Goal: Transaction & Acquisition: Purchase product/service

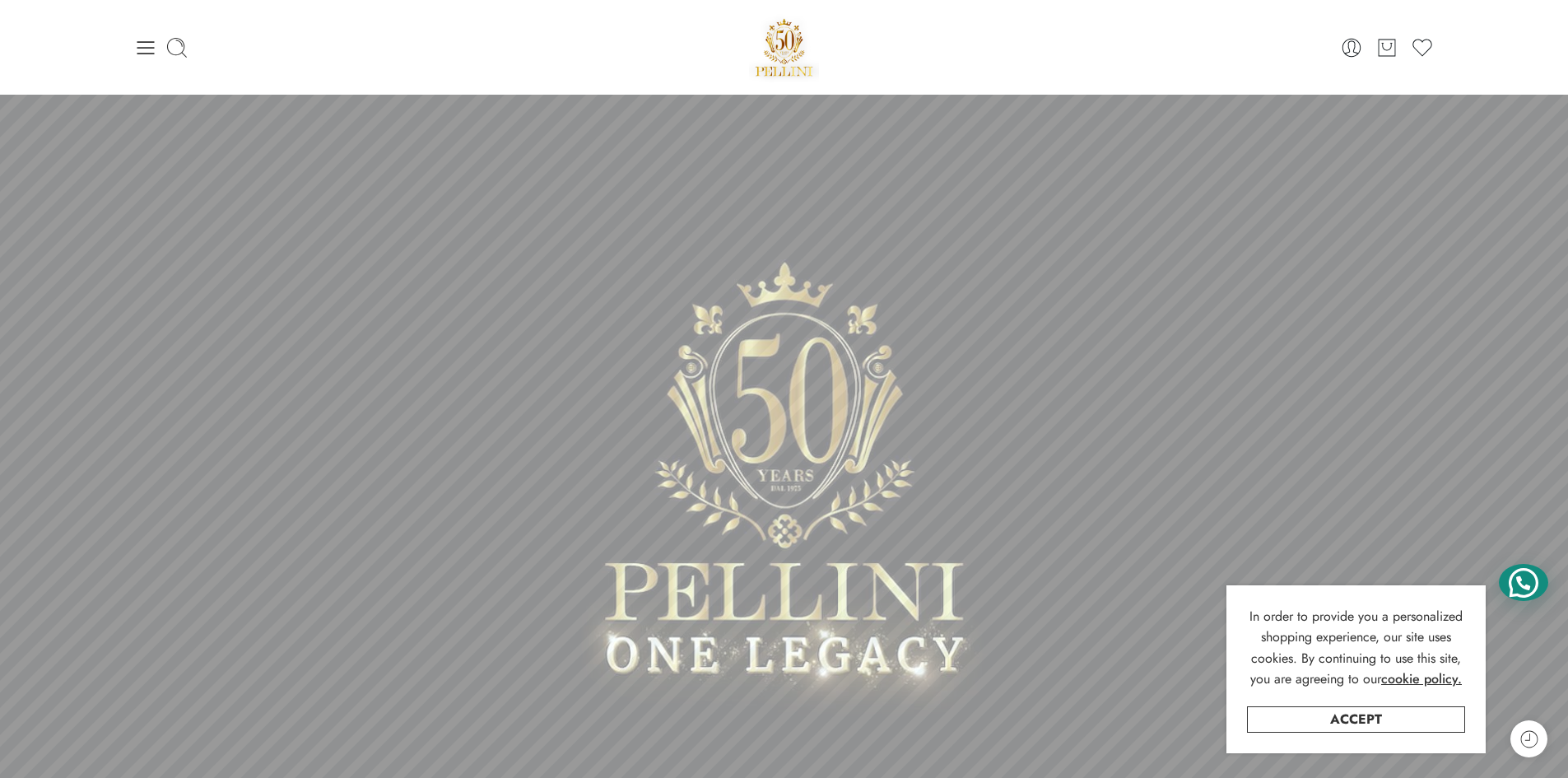
click at [1522, 574] on div at bounding box center [1523, 582] width 49 height 37
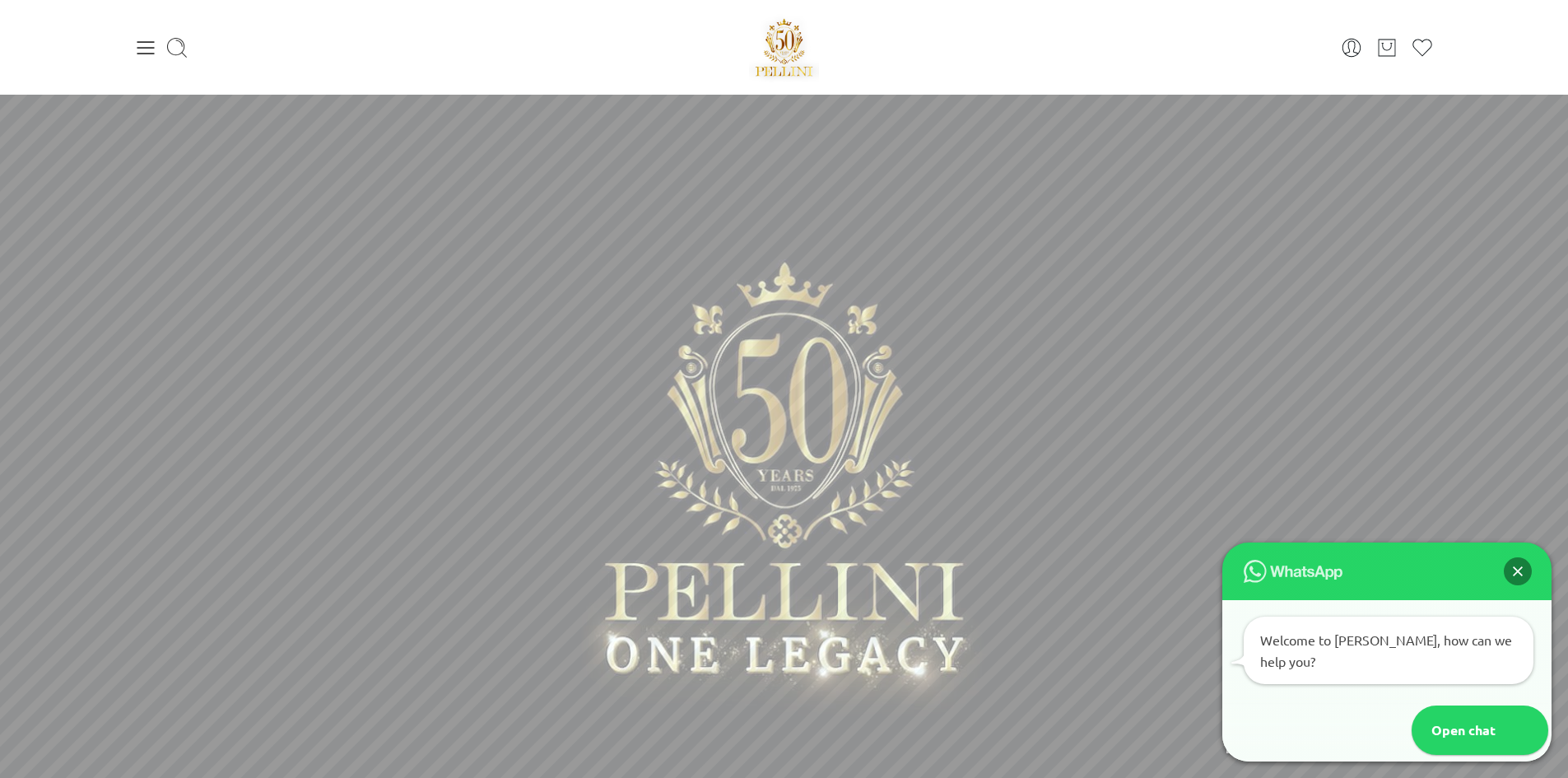
click at [1389, 667] on div "Welcome to [PERSON_NAME], how can we help you?" at bounding box center [1389, 650] width 290 height 67
click at [1422, 656] on div "Welcome to [PERSON_NAME], how can we help you?" at bounding box center [1389, 650] width 290 height 67
click at [1473, 728] on div "Open chat" at bounding box center [1455, 730] width 87 height 49
click at [1522, 581] on div "Close" at bounding box center [1518, 571] width 28 height 28
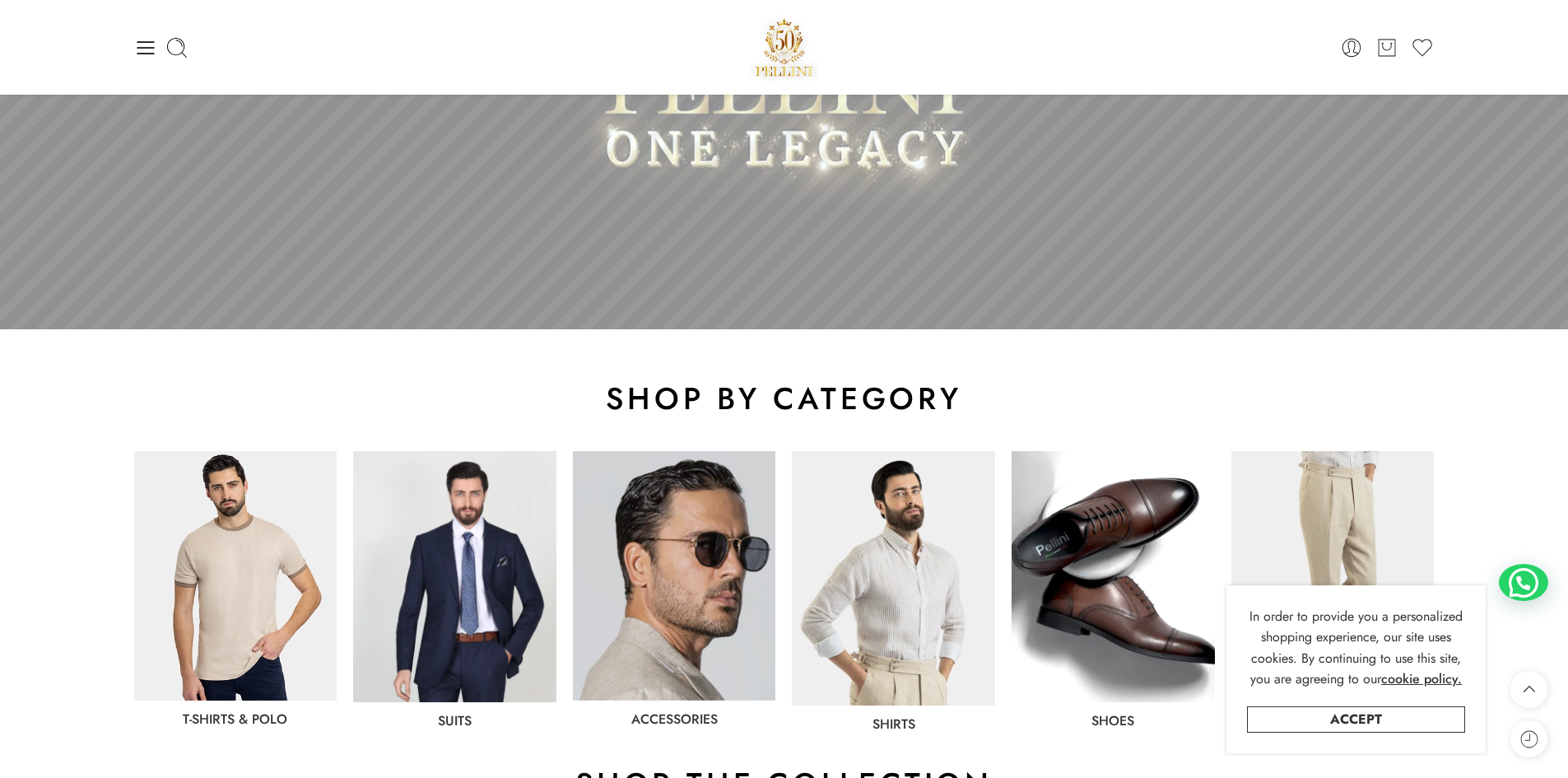
scroll to position [1065, 0]
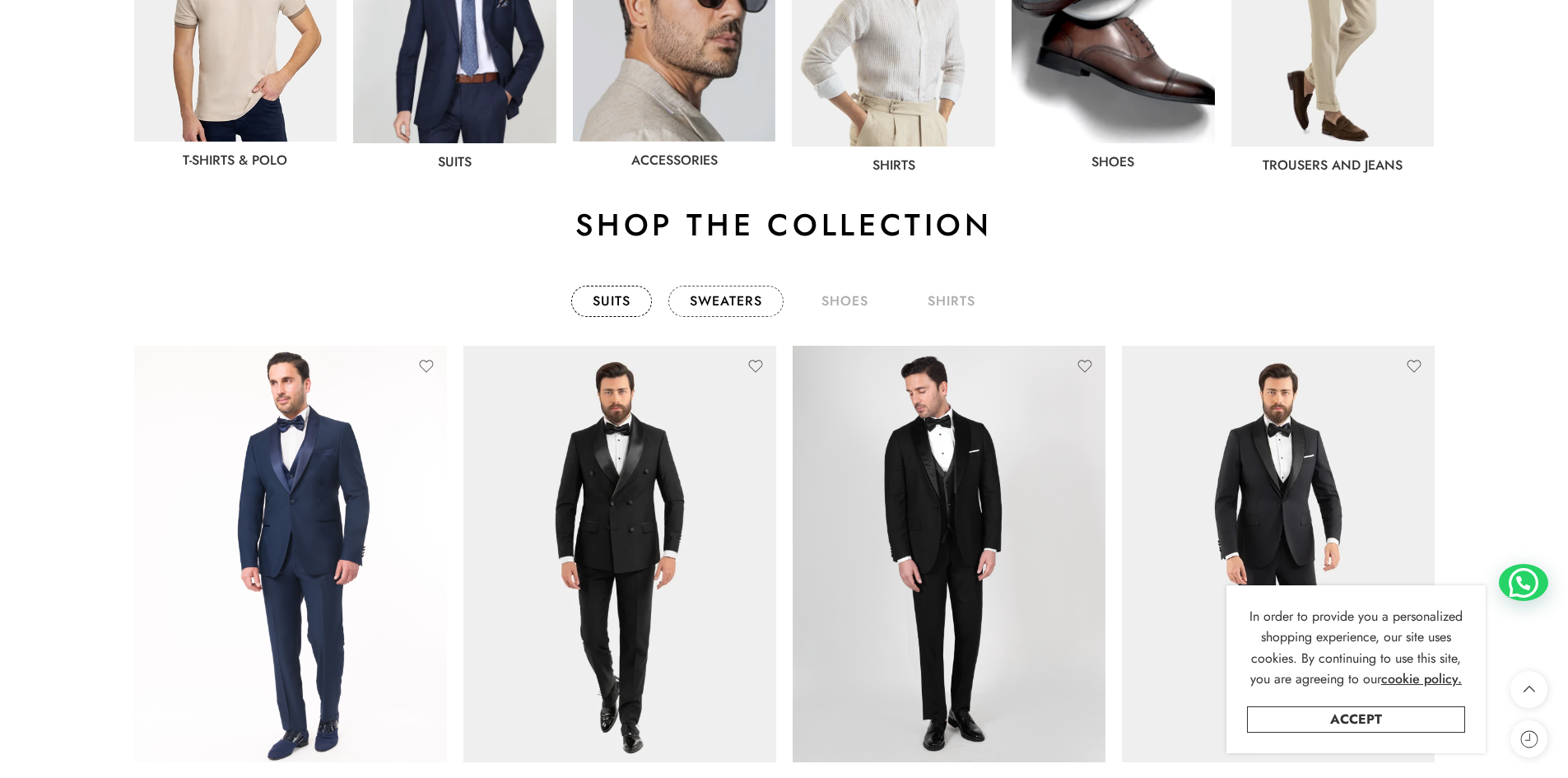
click at [711, 295] on link "sweaters" at bounding box center [726, 302] width 115 height 32
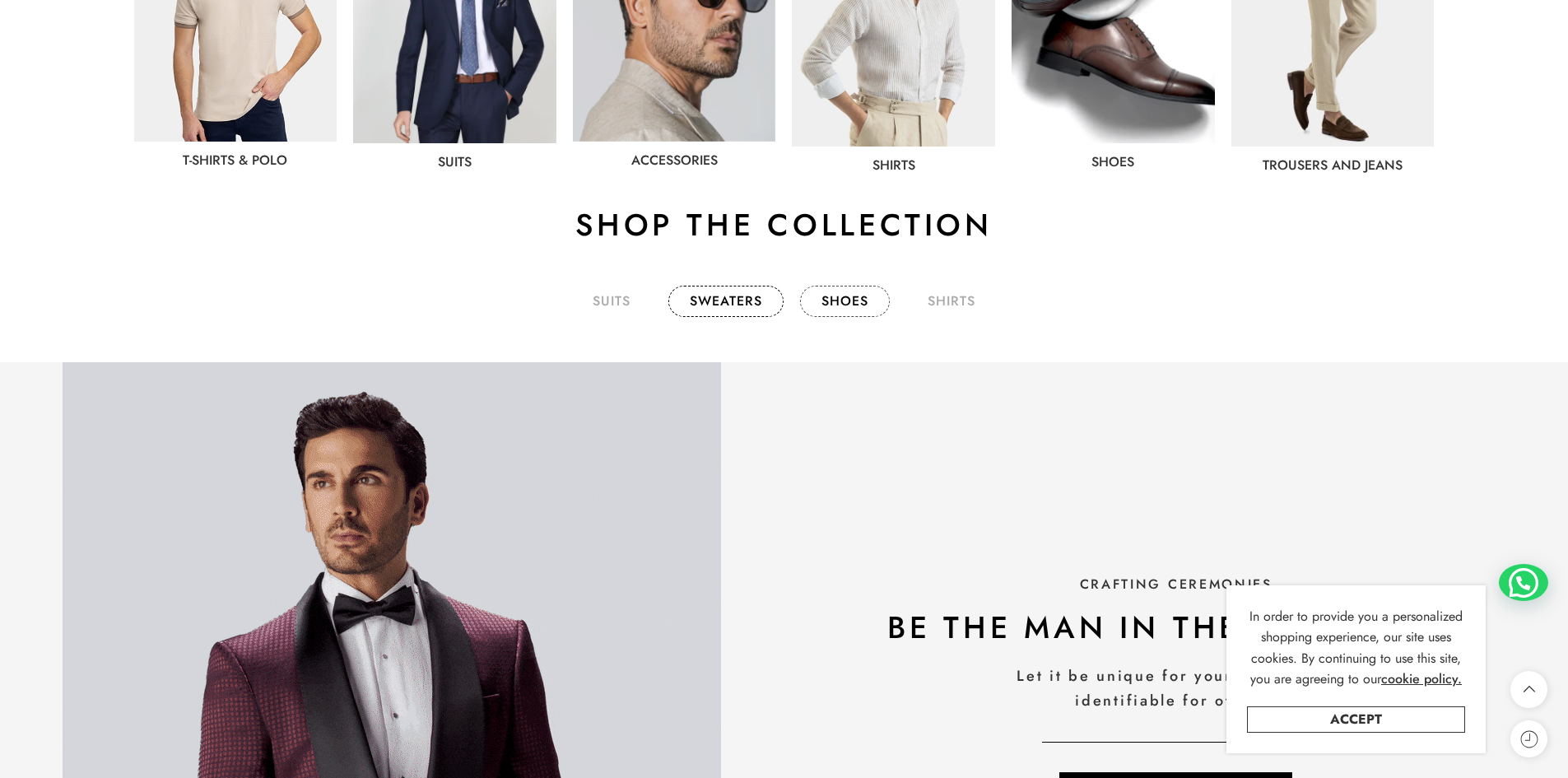
click at [862, 309] on link "shoes" at bounding box center [845, 302] width 90 height 32
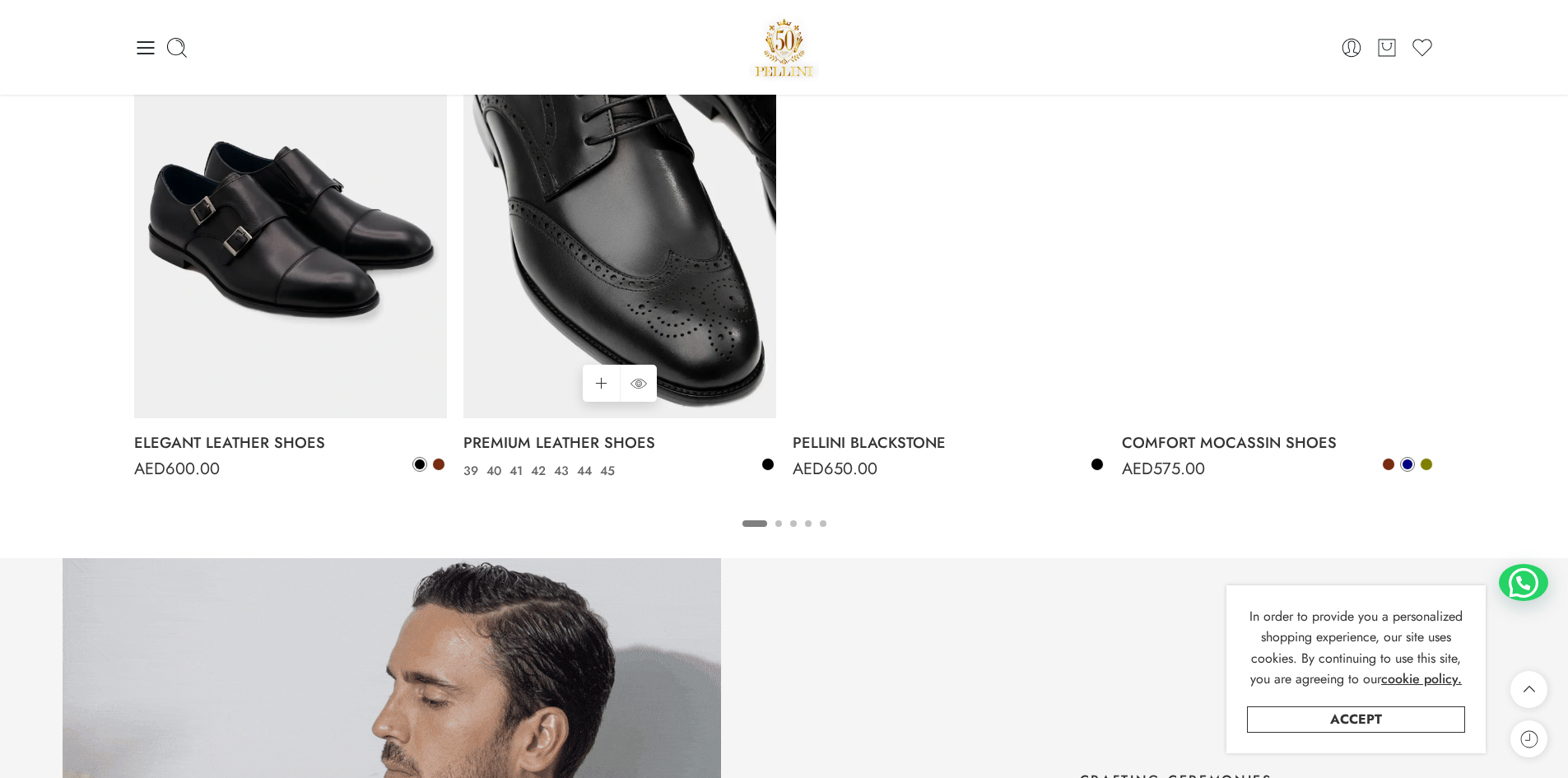
scroll to position [1147, 0]
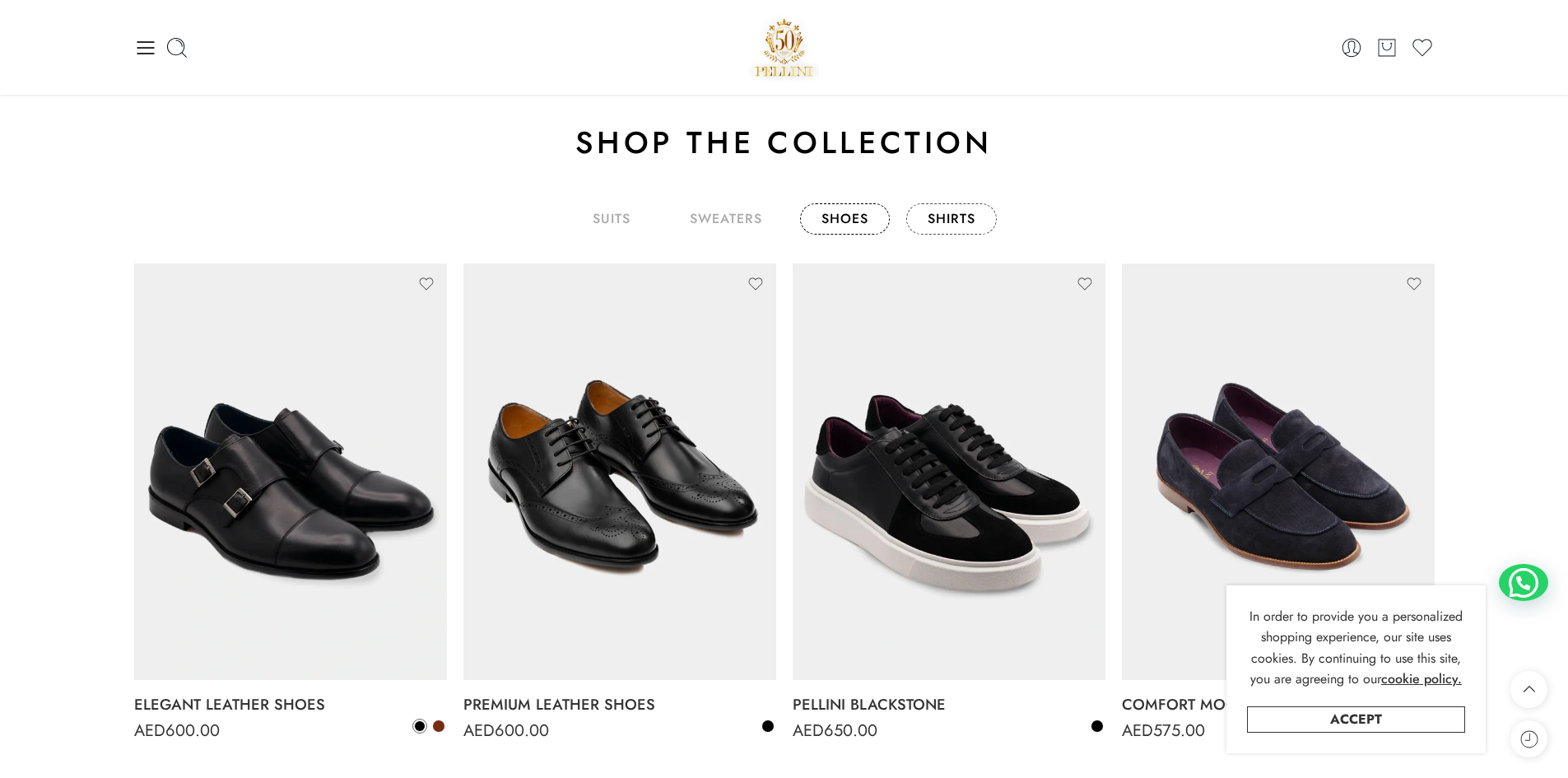
click at [963, 215] on link "shirts" at bounding box center [951, 219] width 91 height 32
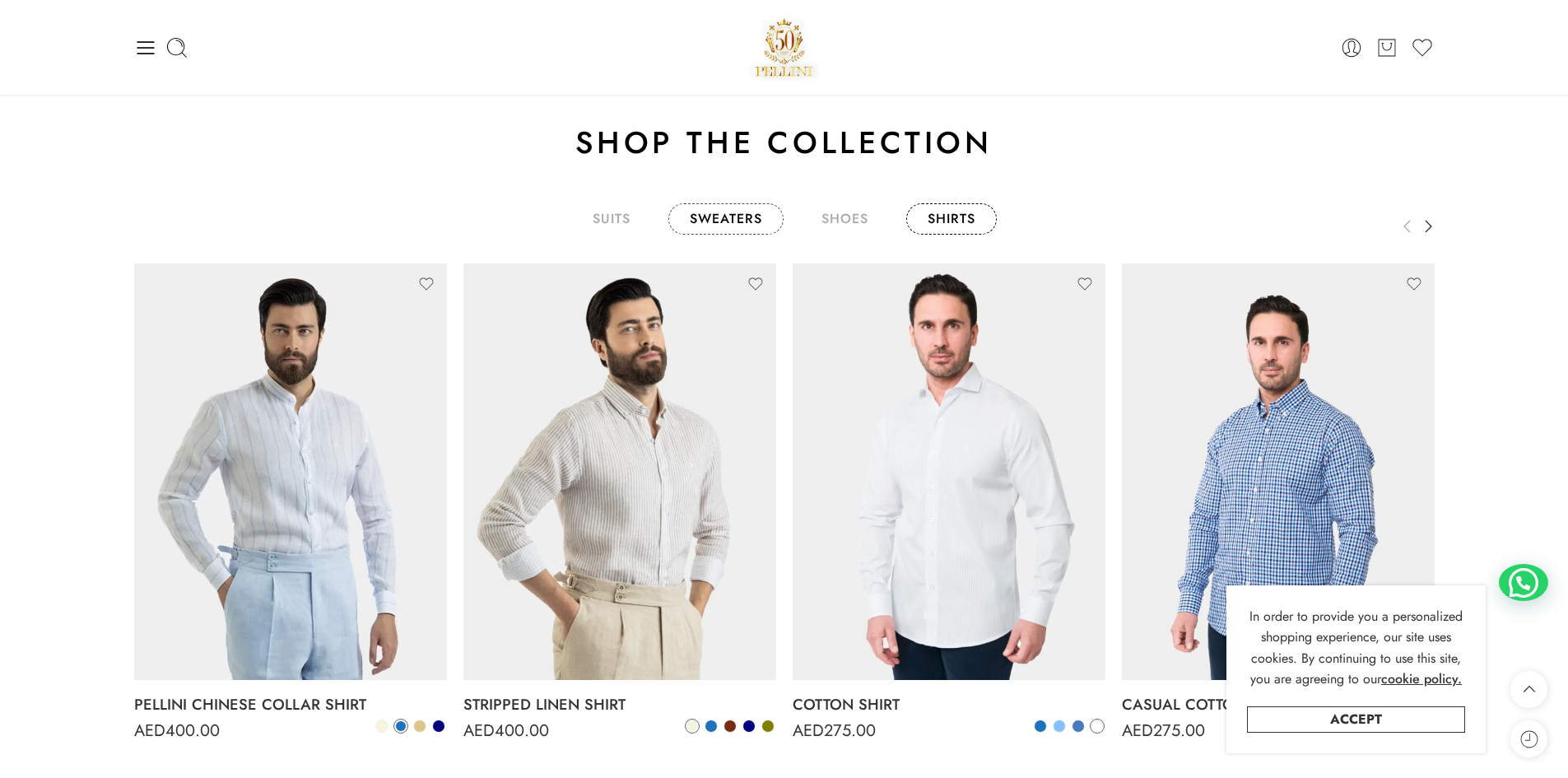
click at [743, 217] on link "sweaters" at bounding box center [726, 219] width 115 height 32
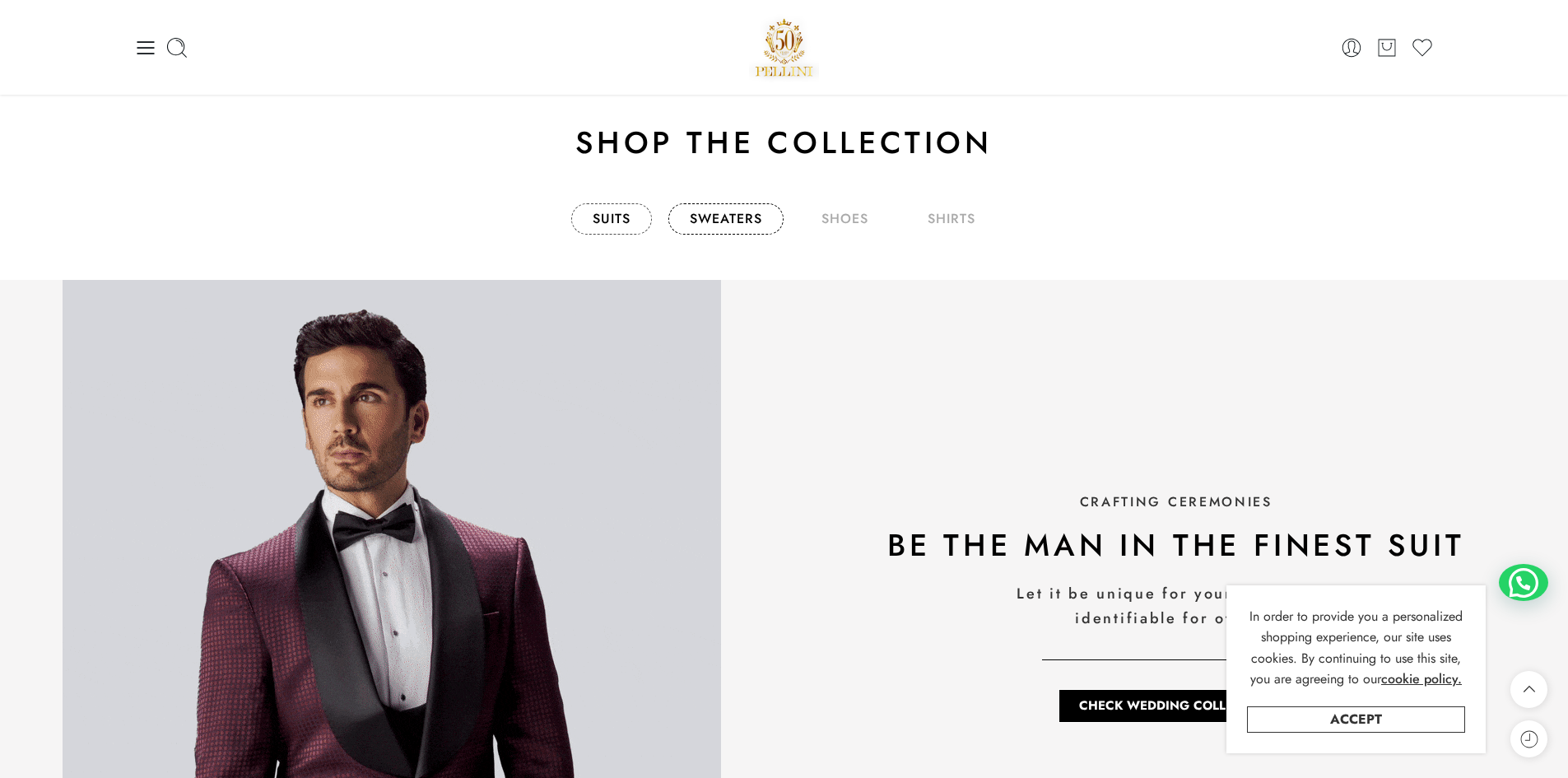
click at [600, 217] on link "Suits" at bounding box center [612, 219] width 81 height 32
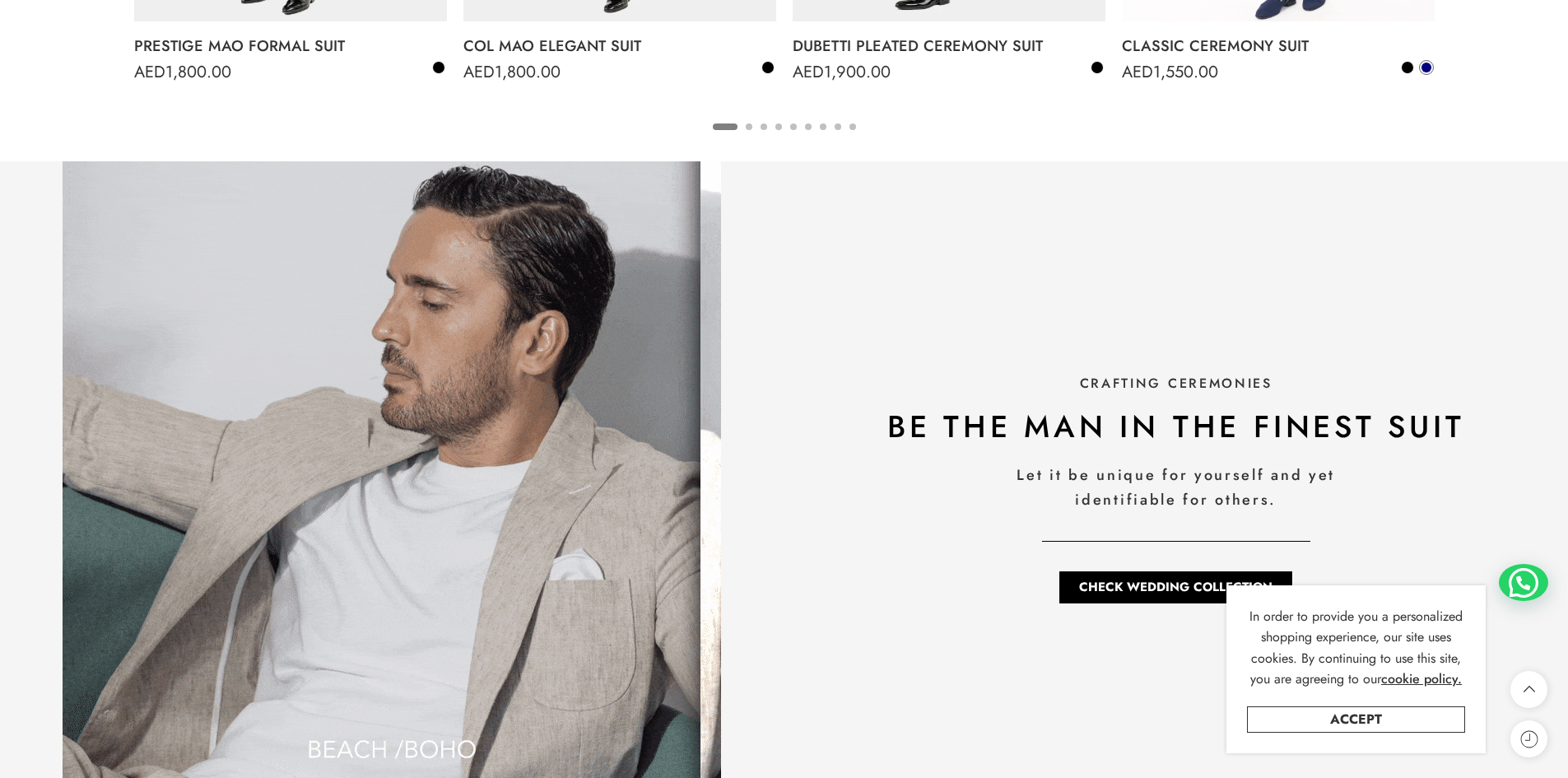
scroll to position [1476, 0]
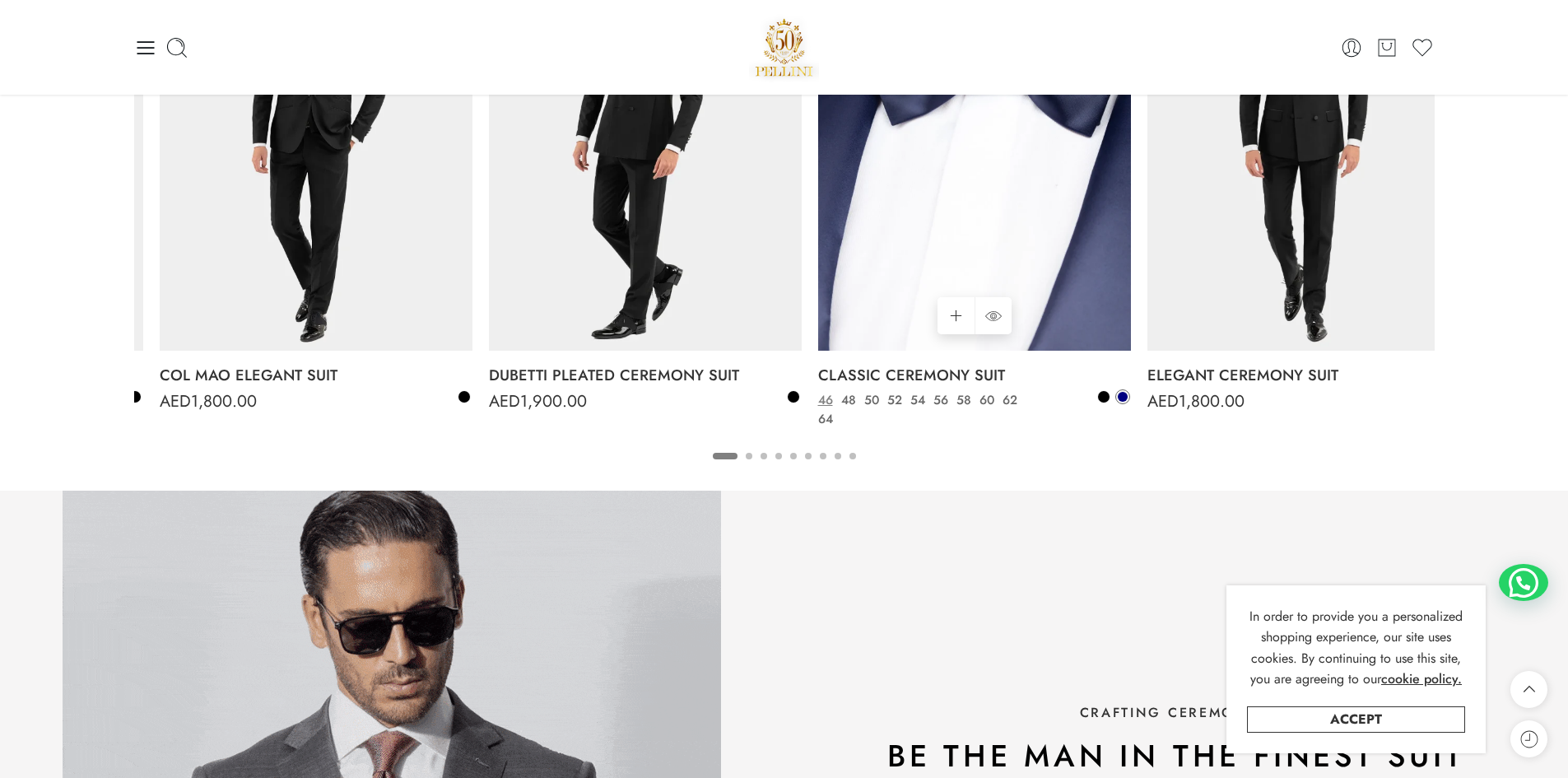
drag, startPoint x: 1122, startPoint y: 248, endPoint x: 548, endPoint y: 246, distance: 574.0
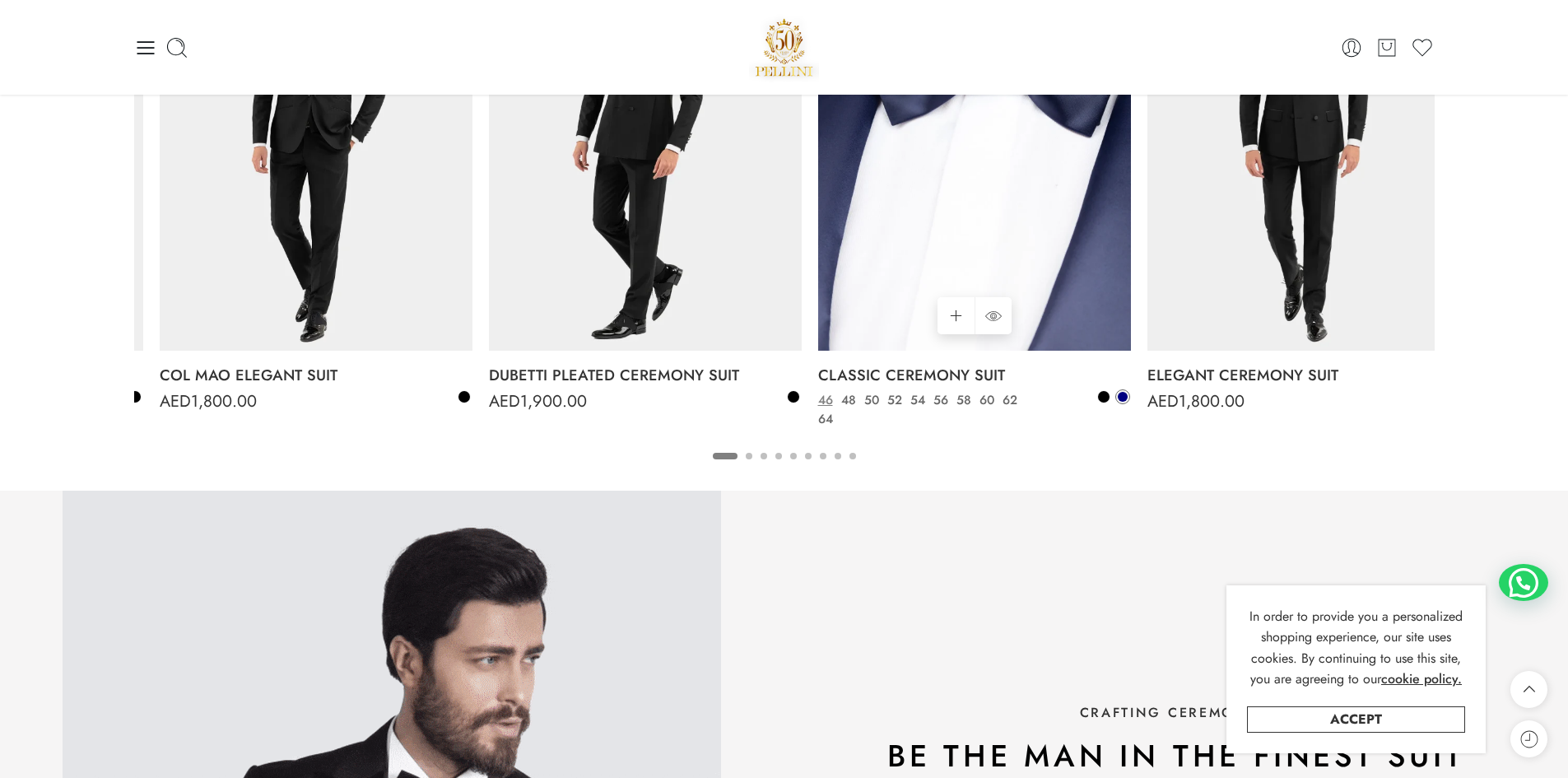
click at [818, 247] on img at bounding box center [974, 142] width 312 height 417
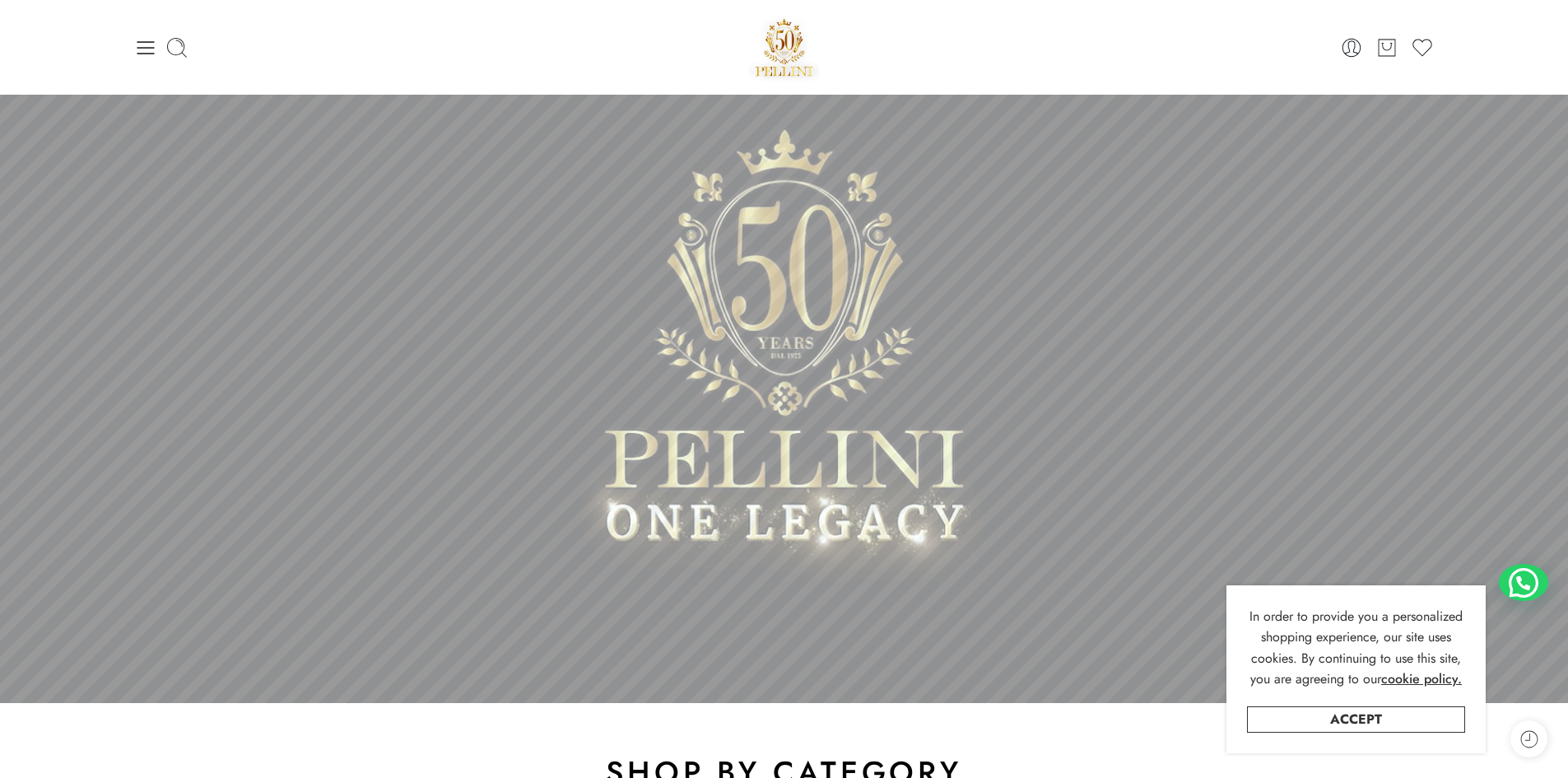
scroll to position [0, 0]
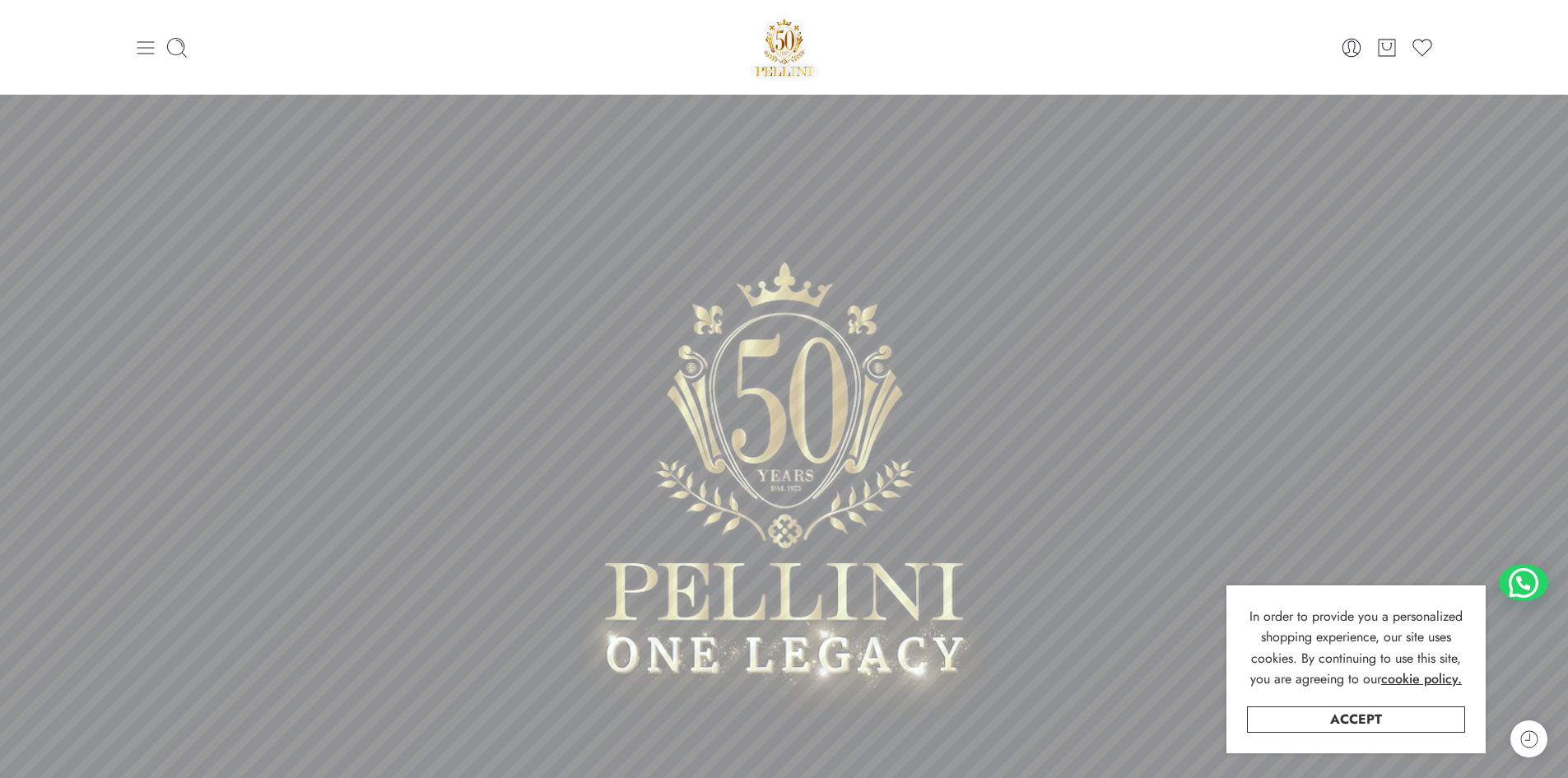
click at [136, 43] on icon at bounding box center [146, 47] width 23 height 23
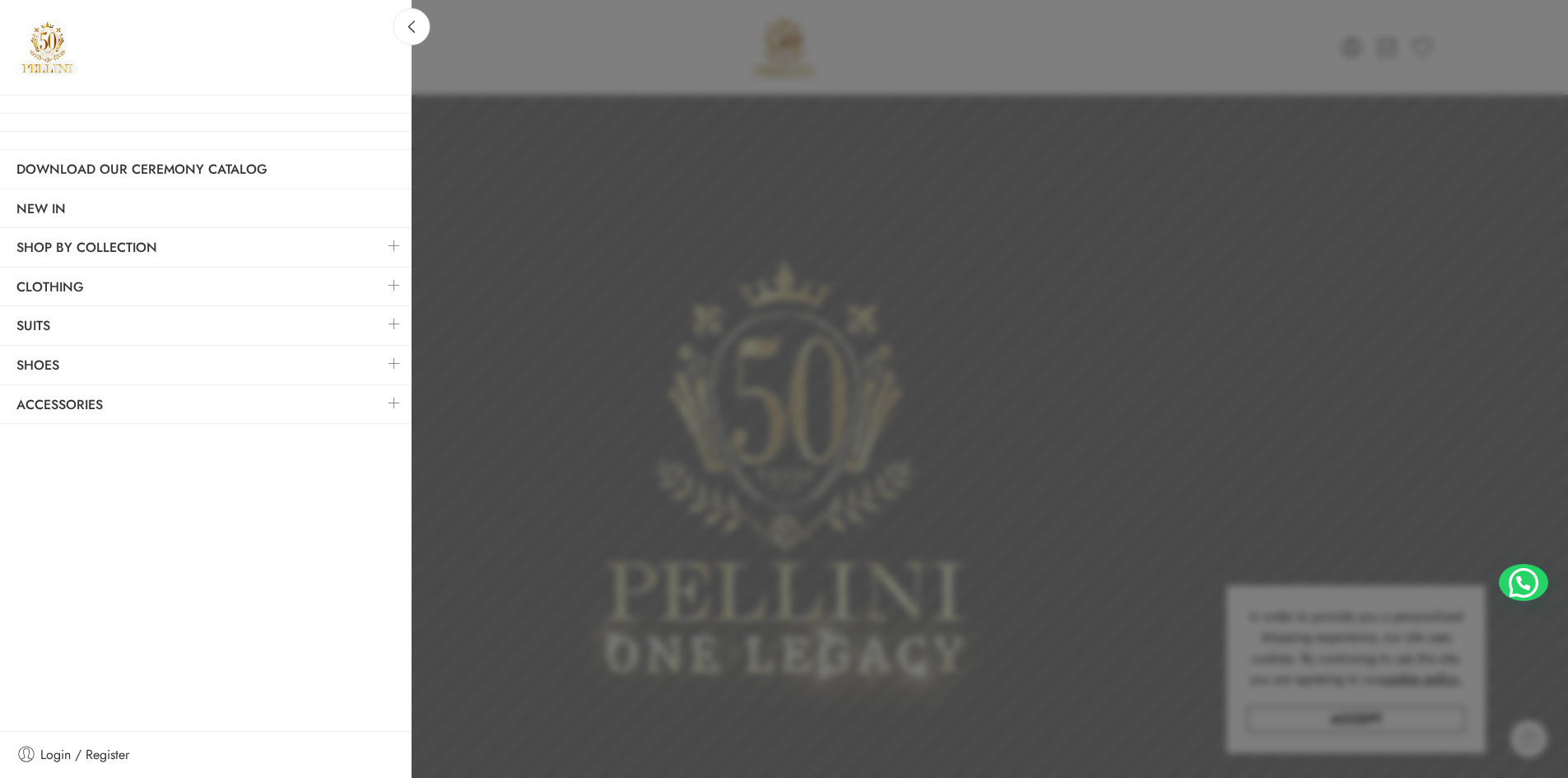
click at [383, 242] on link at bounding box center [393, 246] width 34 height 35
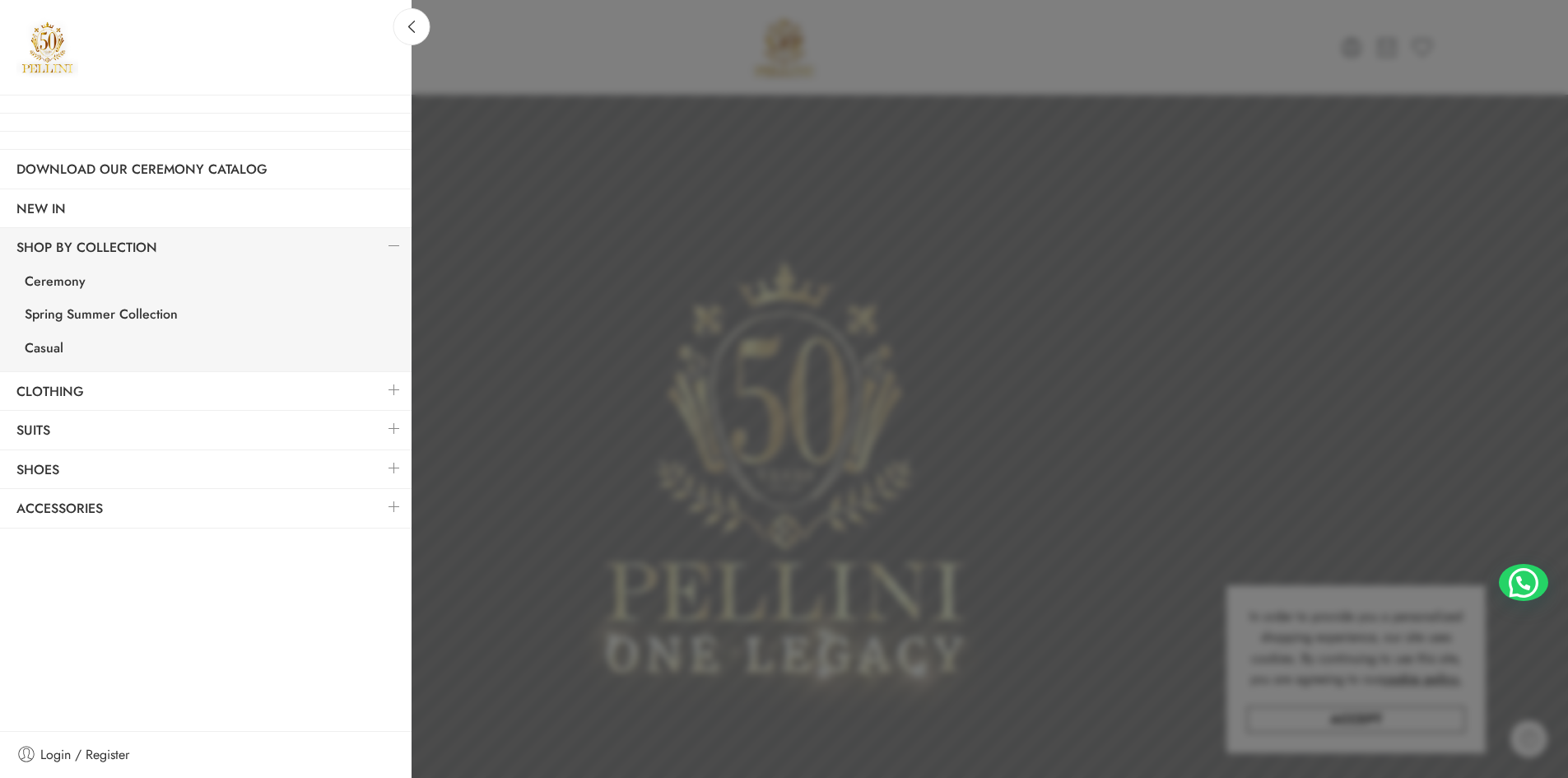
click at [395, 392] on link at bounding box center [393, 390] width 34 height 35
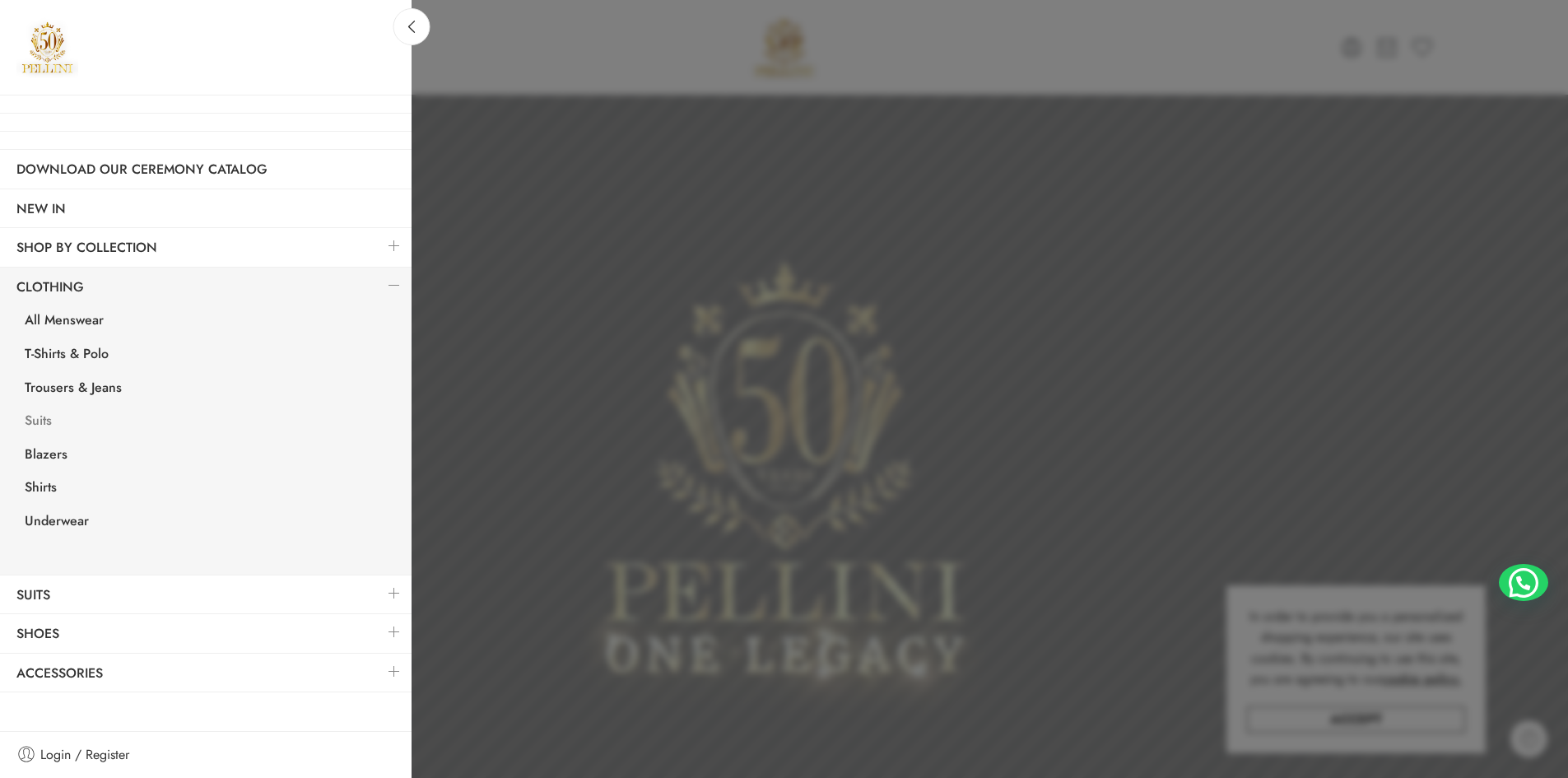
click at [31, 419] on link "Suits" at bounding box center [210, 422] width 403 height 34
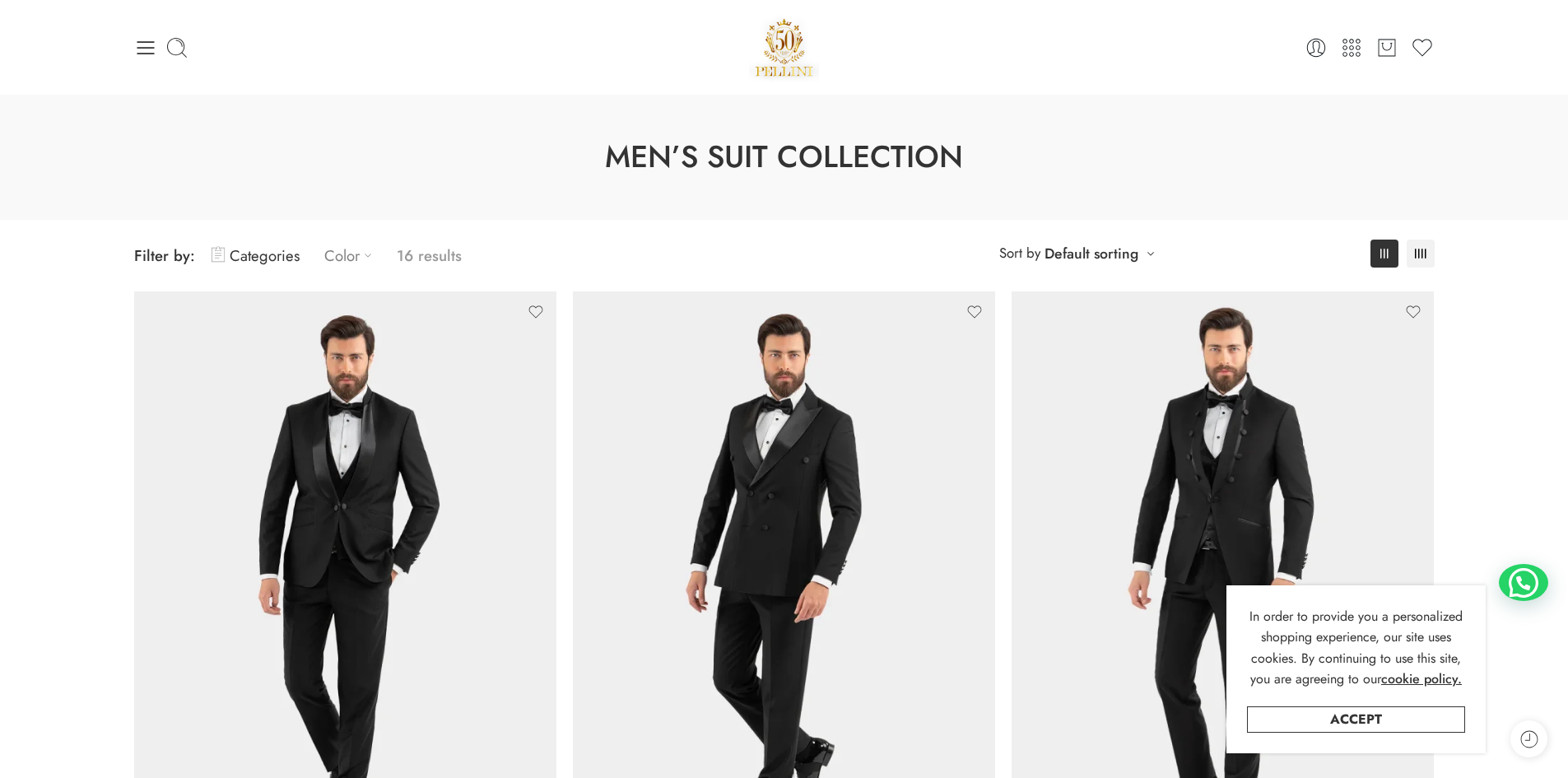
click at [361, 250] on icon at bounding box center [368, 255] width 17 height 17
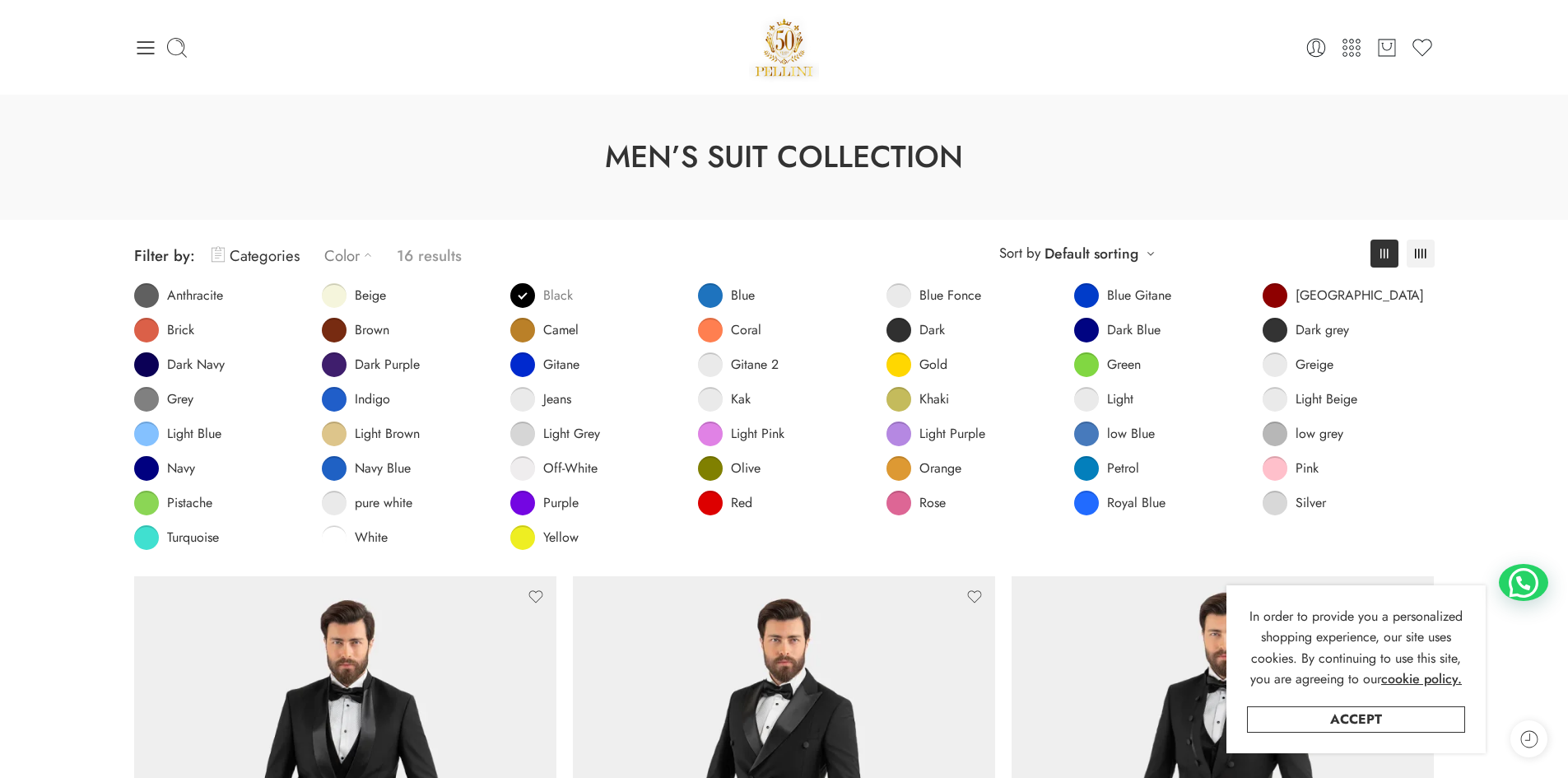
click at [512, 293] on span at bounding box center [522, 296] width 25 height 25
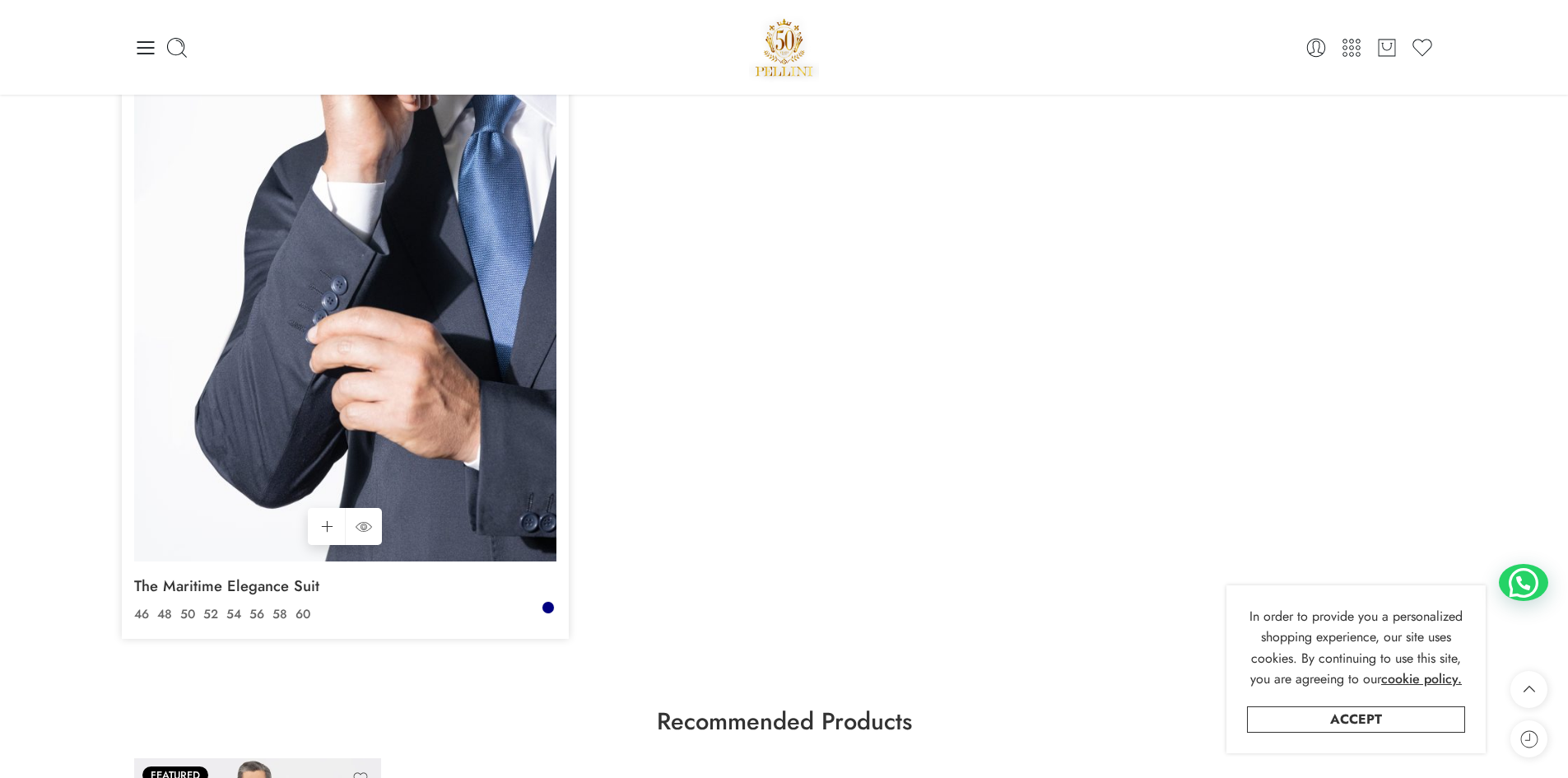
scroll to position [3833, 0]
